Goal: Task Accomplishment & Management: Manage account settings

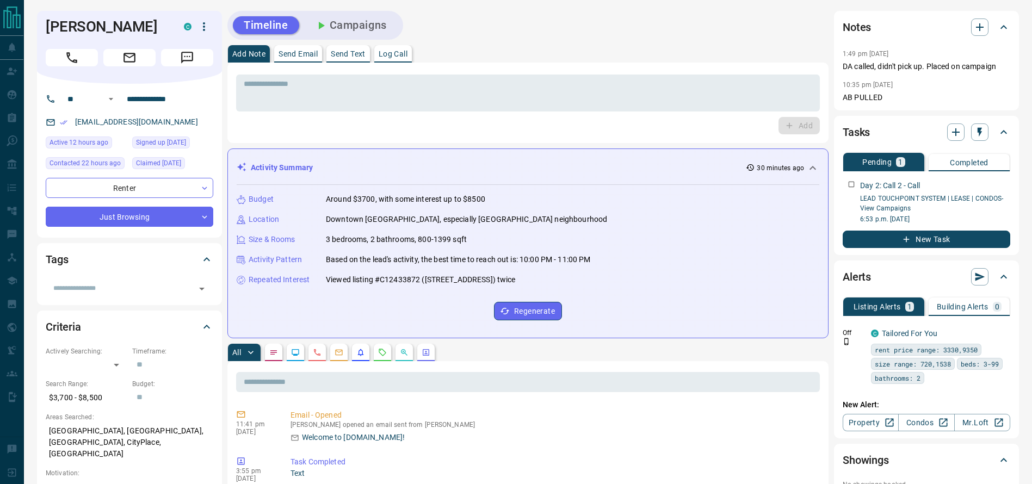
click at [56, 45] on div at bounding box center [130, 56] width 168 height 22
click at [56, 58] on button "Call" at bounding box center [72, 57] width 52 height 17
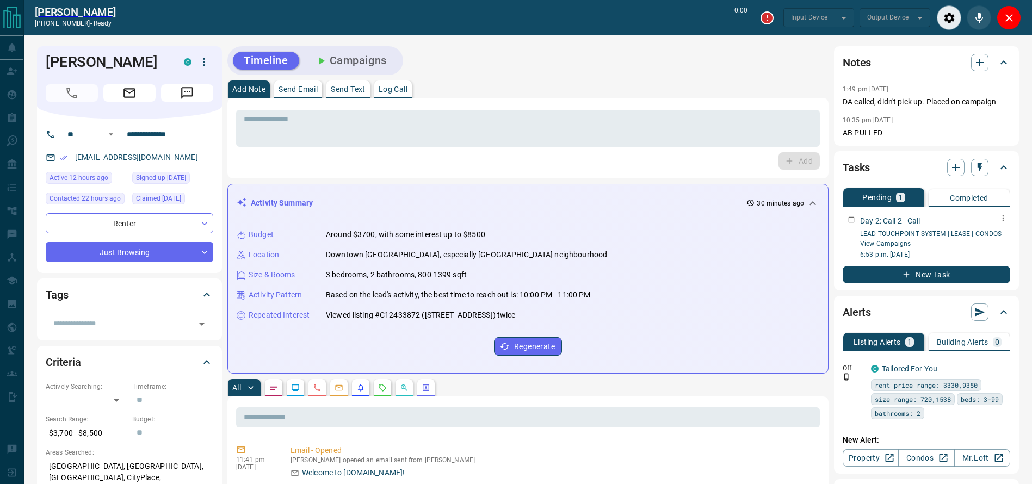
type input "*******"
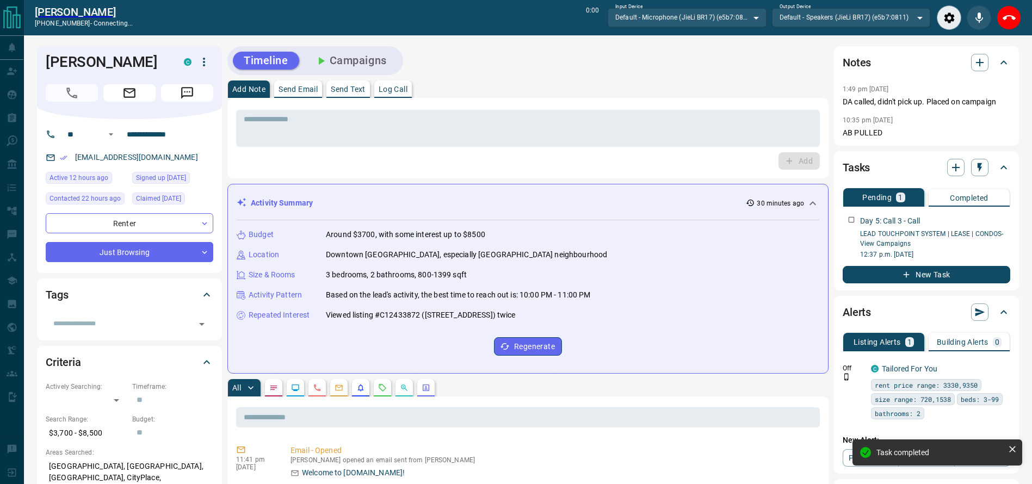
click at [649, 61] on div "Timeline Campaigns" at bounding box center [527, 60] width 601 height 29
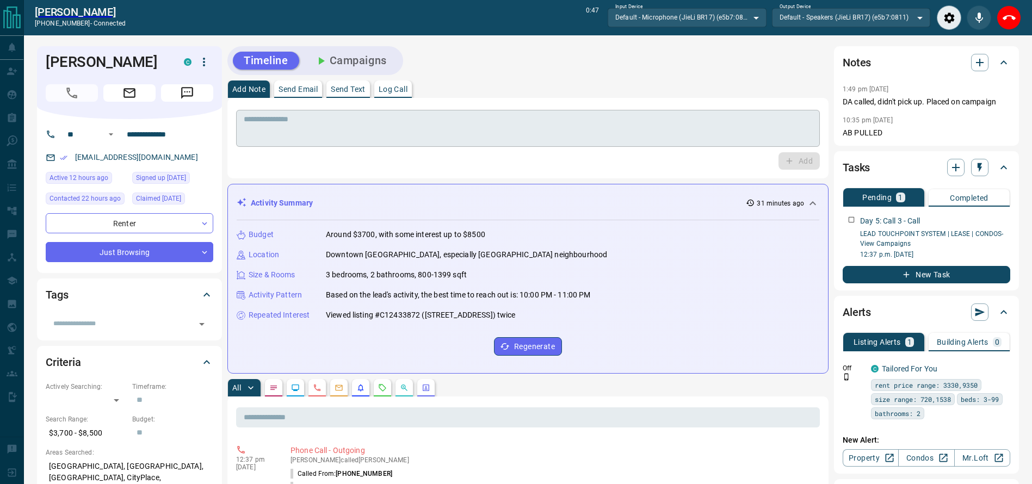
click at [665, 119] on div "* ​ Add" at bounding box center [527, 138] width 601 height 80
click at [660, 145] on div "* ​" at bounding box center [528, 128] width 584 height 37
click at [660, 143] on div "* ​" at bounding box center [528, 128] width 584 height 37
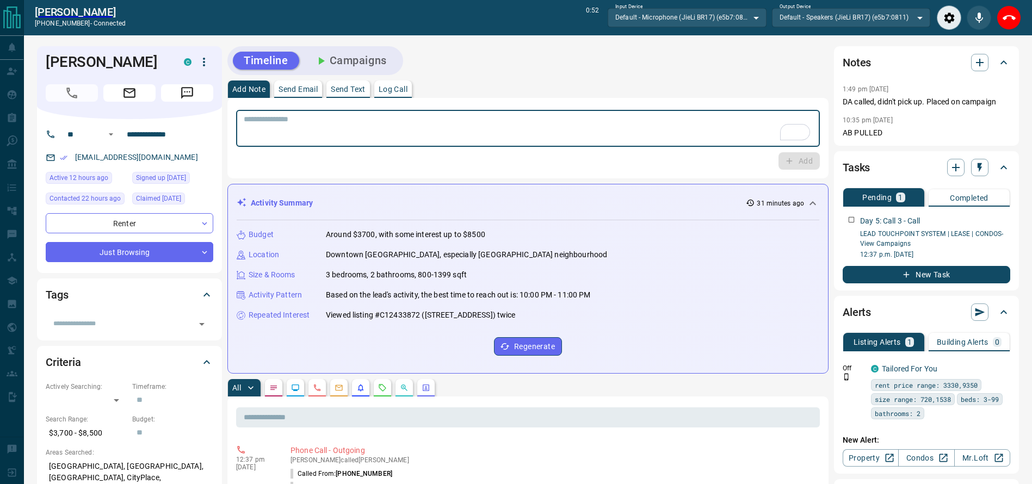
click at [660, 143] on div "* ​" at bounding box center [528, 128] width 584 height 37
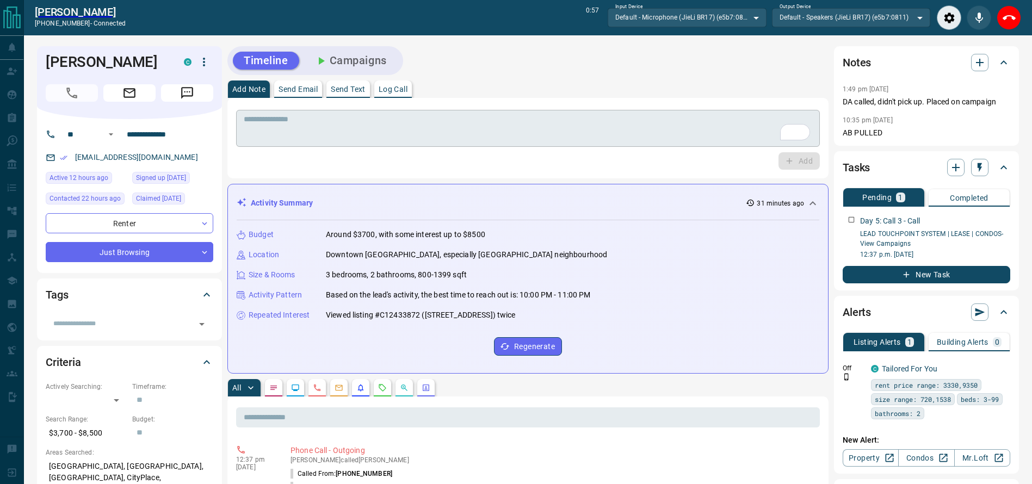
click at [635, 110] on div "* ​" at bounding box center [528, 128] width 584 height 37
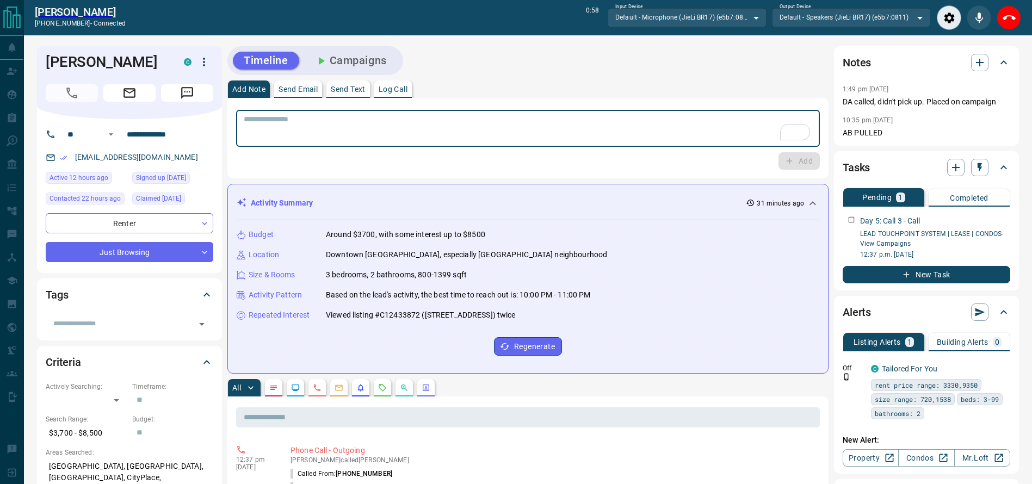
click at [624, 127] on textarea "To enrich screen reader interactions, please activate Accessibility in Grammarl…" at bounding box center [528, 129] width 568 height 28
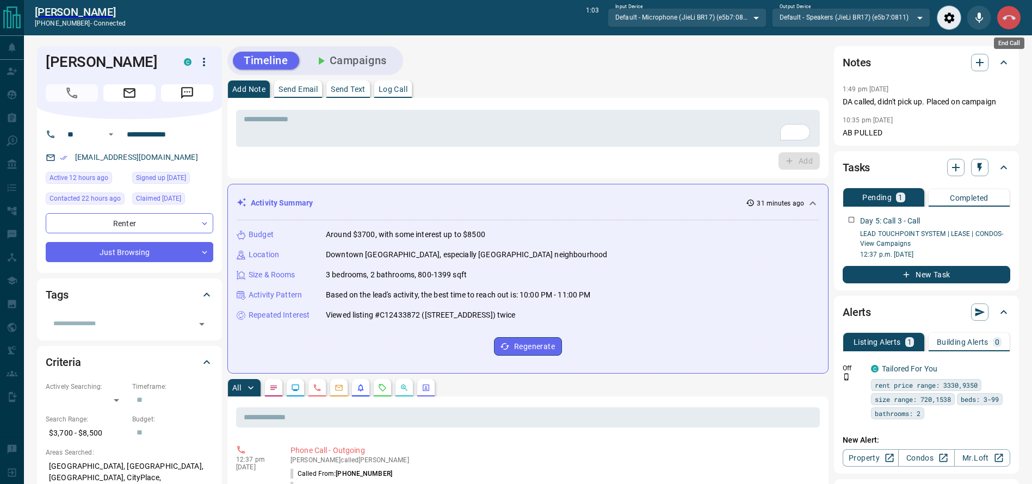
click at [1016, 17] on button "End Call" at bounding box center [1008, 17] width 24 height 24
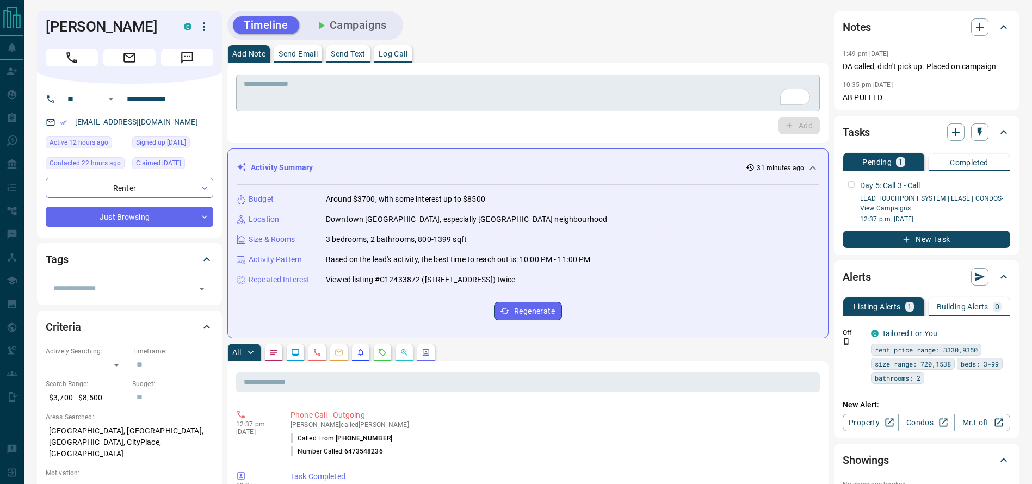
click at [572, 96] on textarea "To enrich screen reader interactions, please activate Accessibility in Grammarl…" at bounding box center [528, 93] width 568 height 28
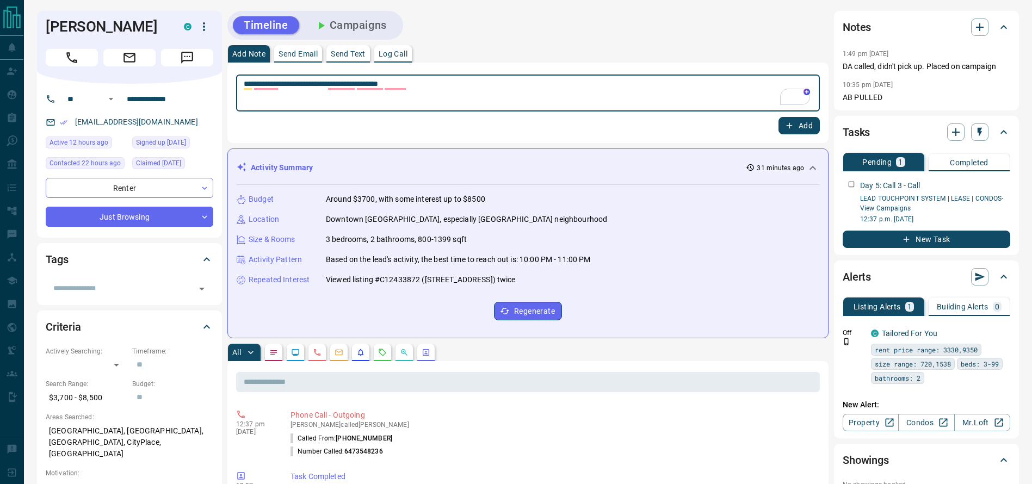
type textarea "**********"
click at [786, 127] on icon "button" at bounding box center [789, 126] width 10 height 10
